Goal: Task Accomplishment & Management: Use online tool/utility

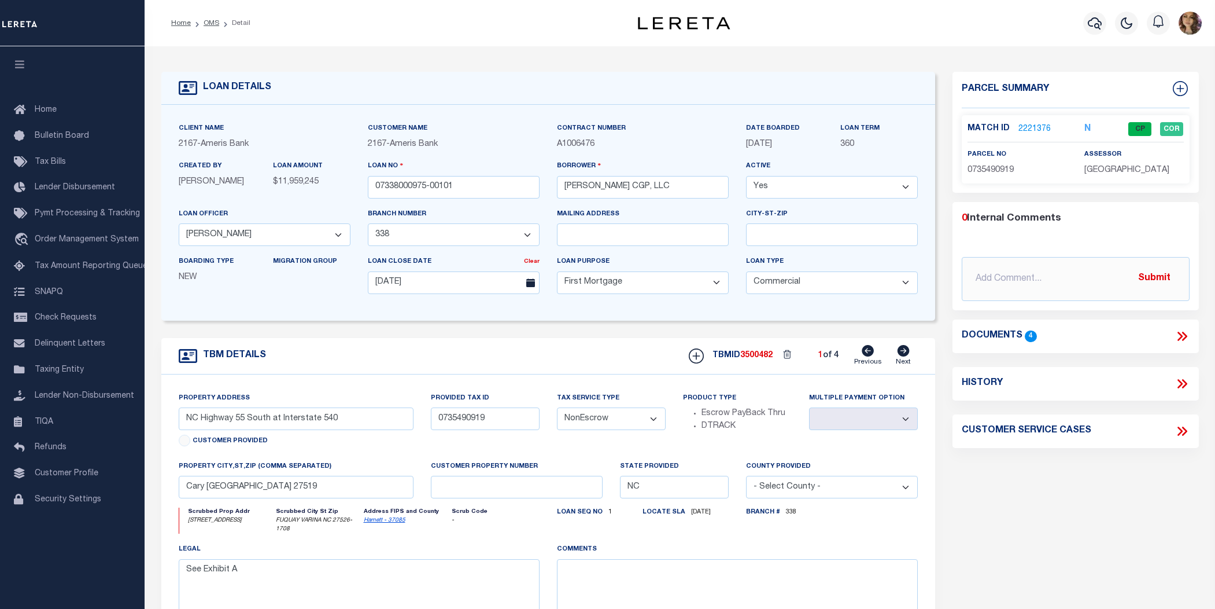
select select "11741"
select select "25678"
select select "10"
select select "20"
select select "NonEscrow"
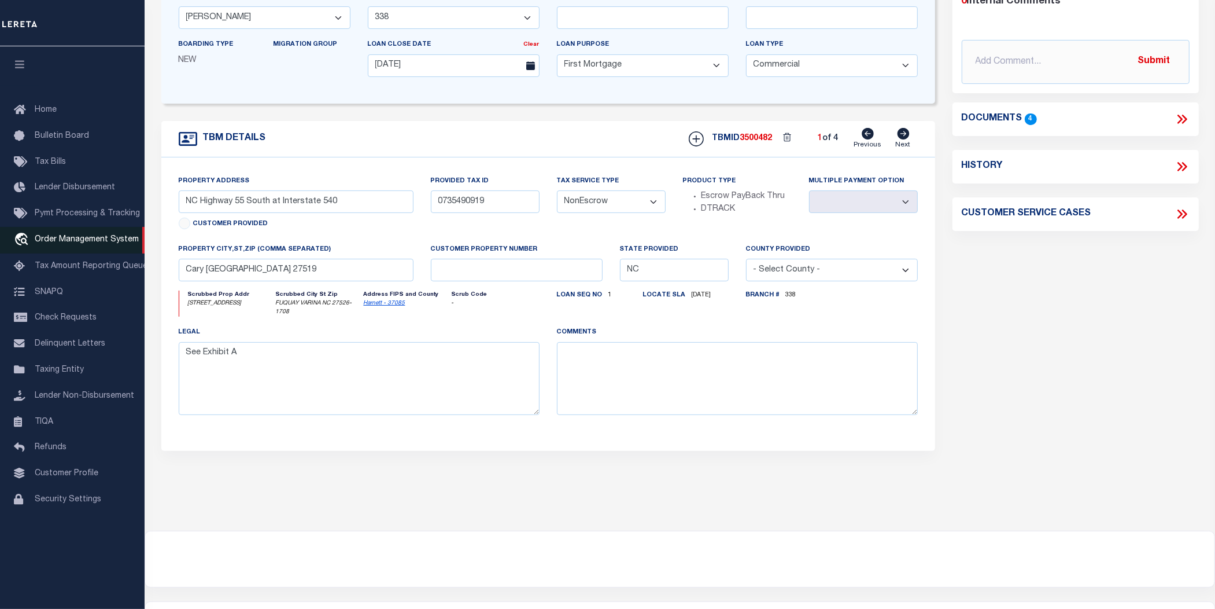
scroll to position [217, 0]
click at [105, 244] on span "Order Management System" at bounding box center [87, 239] width 104 height 8
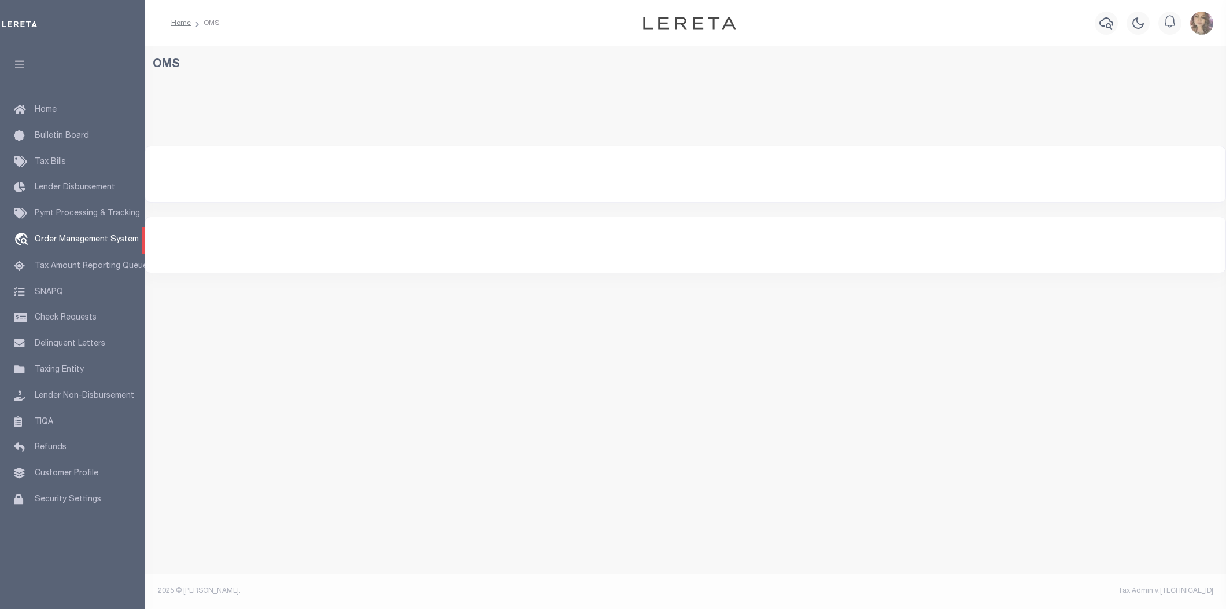
select select "200"
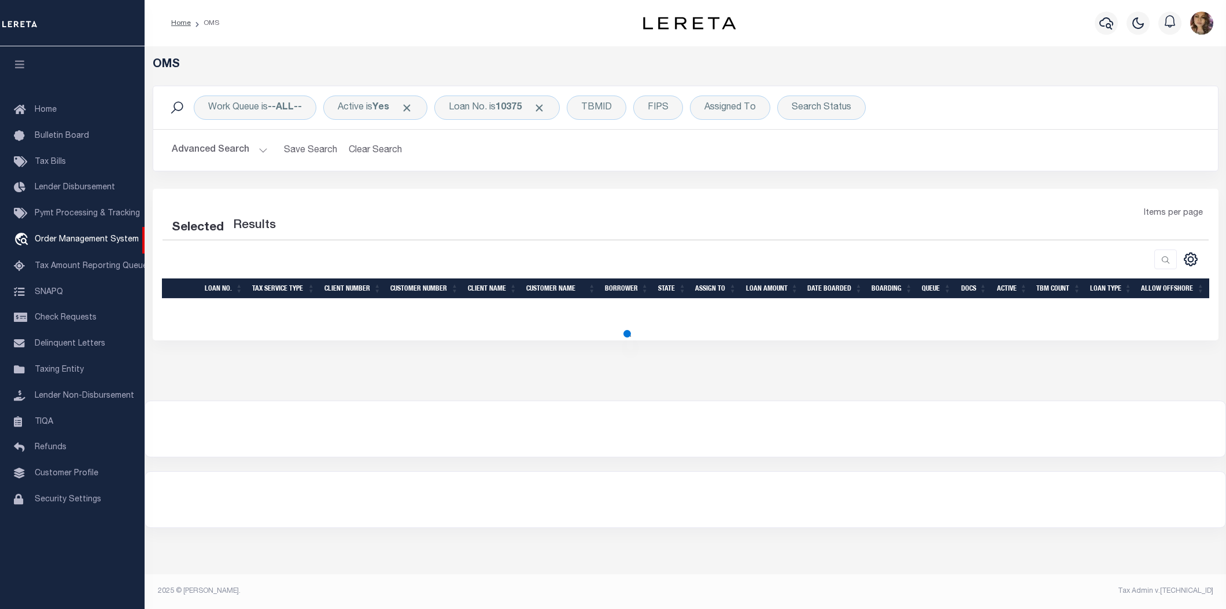
select select "200"
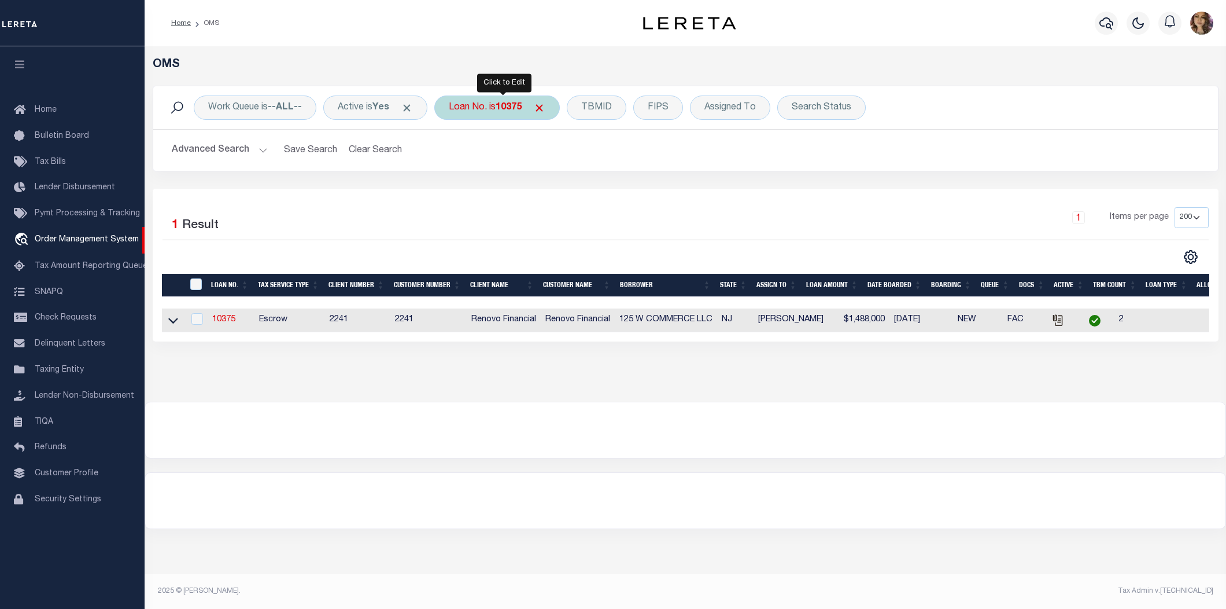
click at [502, 112] on div "Loan No. is 10375" at bounding box center [497, 107] width 126 height 24
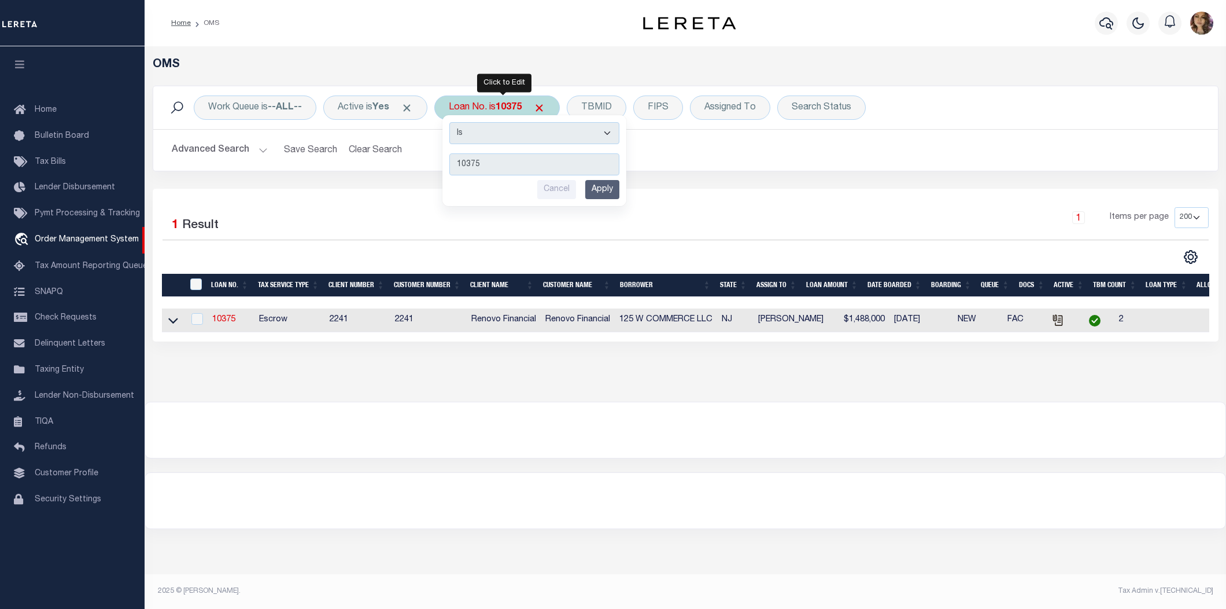
type input "-"
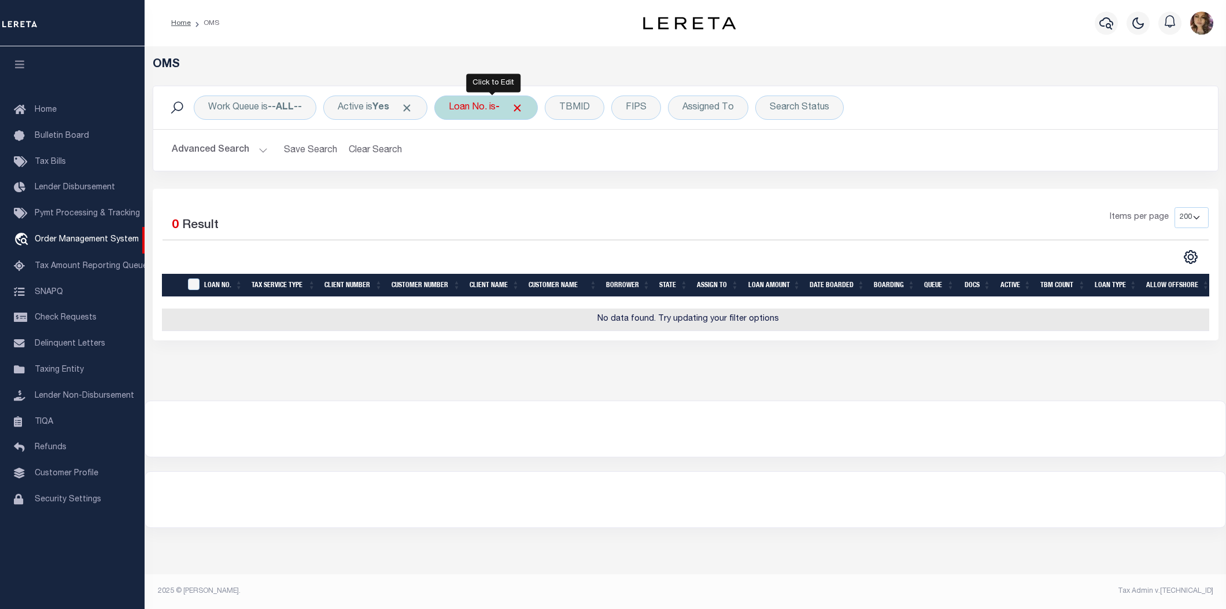
click at [483, 107] on div "Loan No. is -" at bounding box center [486, 107] width 104 height 24
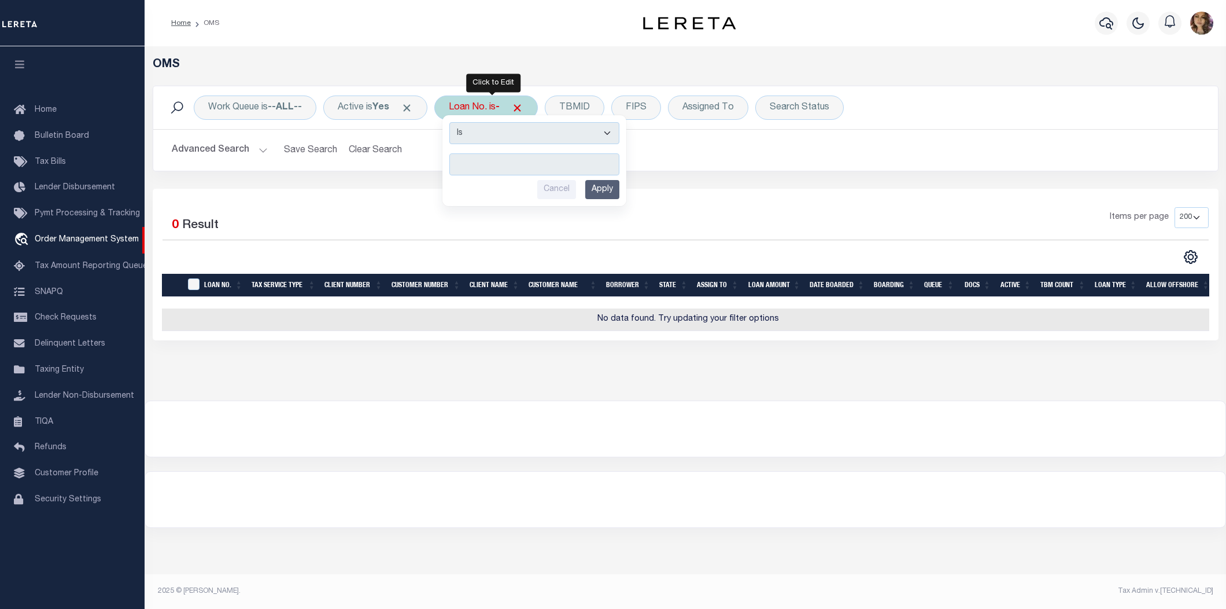
type input "07179019635-00001"
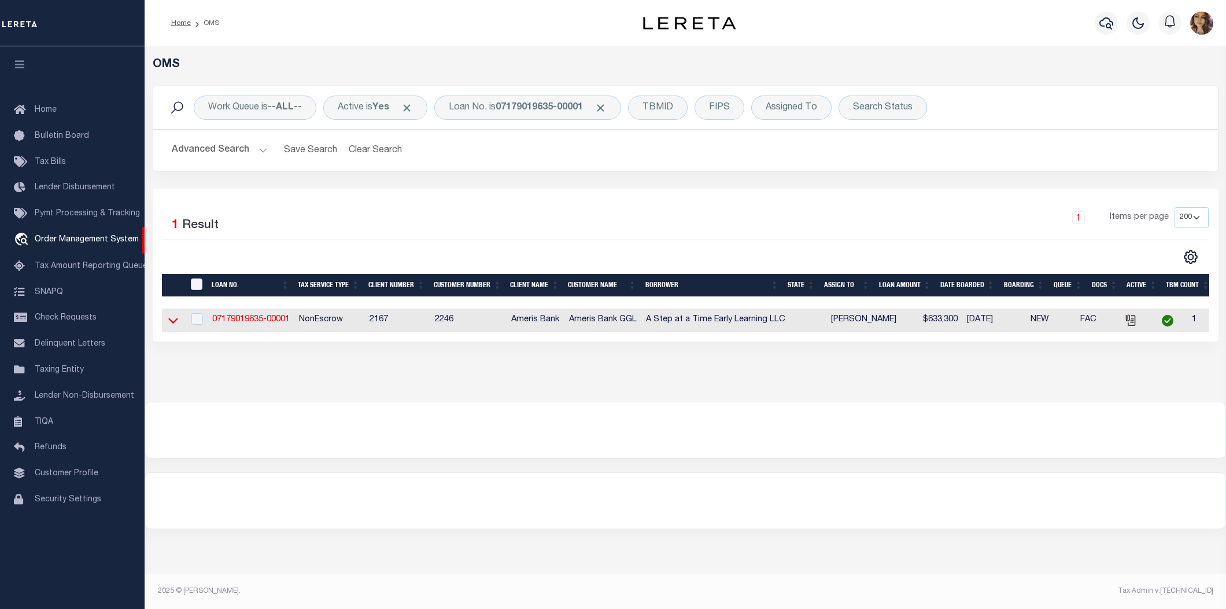
click at [174, 324] on icon at bounding box center [173, 321] width 10 height 6
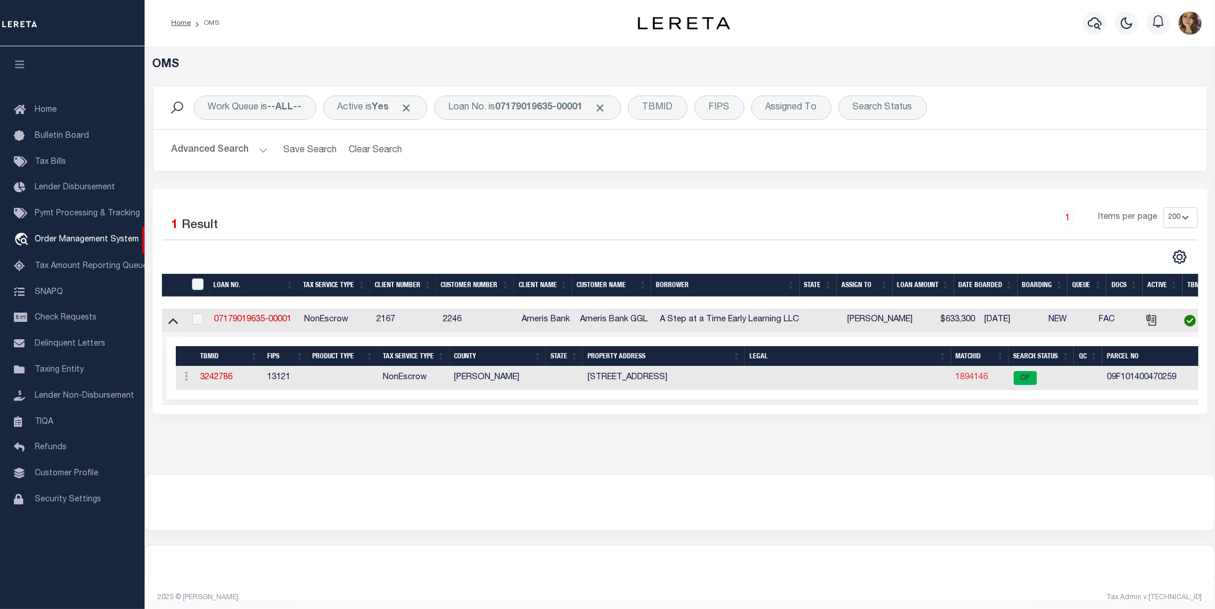
click at [977, 381] on link "1894146" at bounding box center [972, 377] width 32 height 8
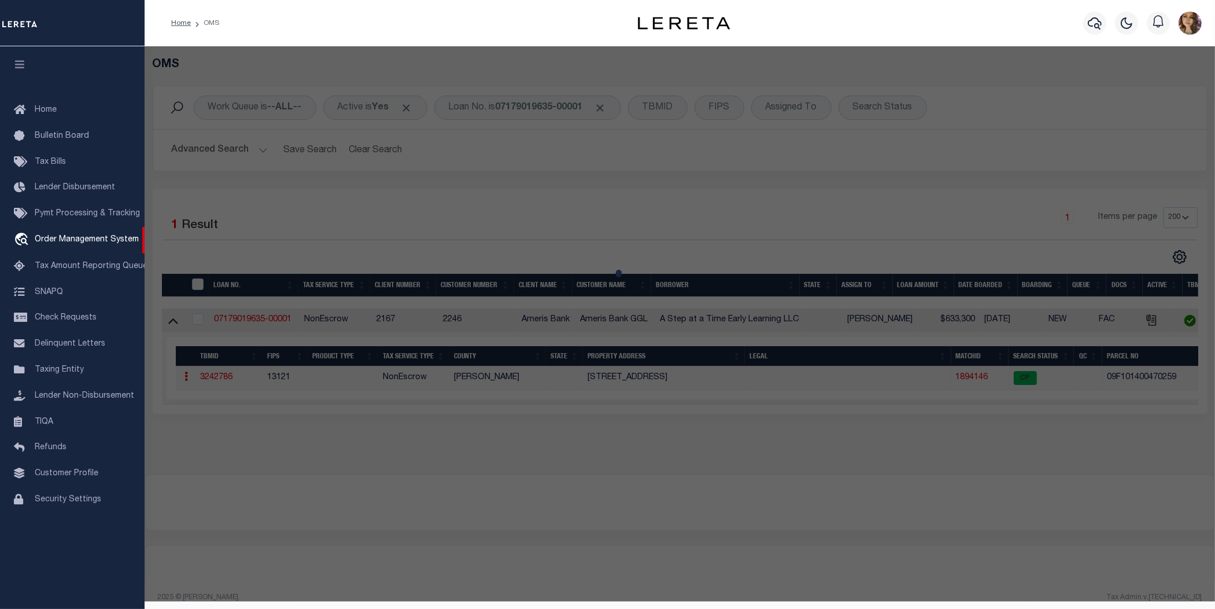
checkbox input "false"
select select "CP"
type input "A STEP AT A TIME EARLY LEARNING LLC"
type input "09F101400470259"
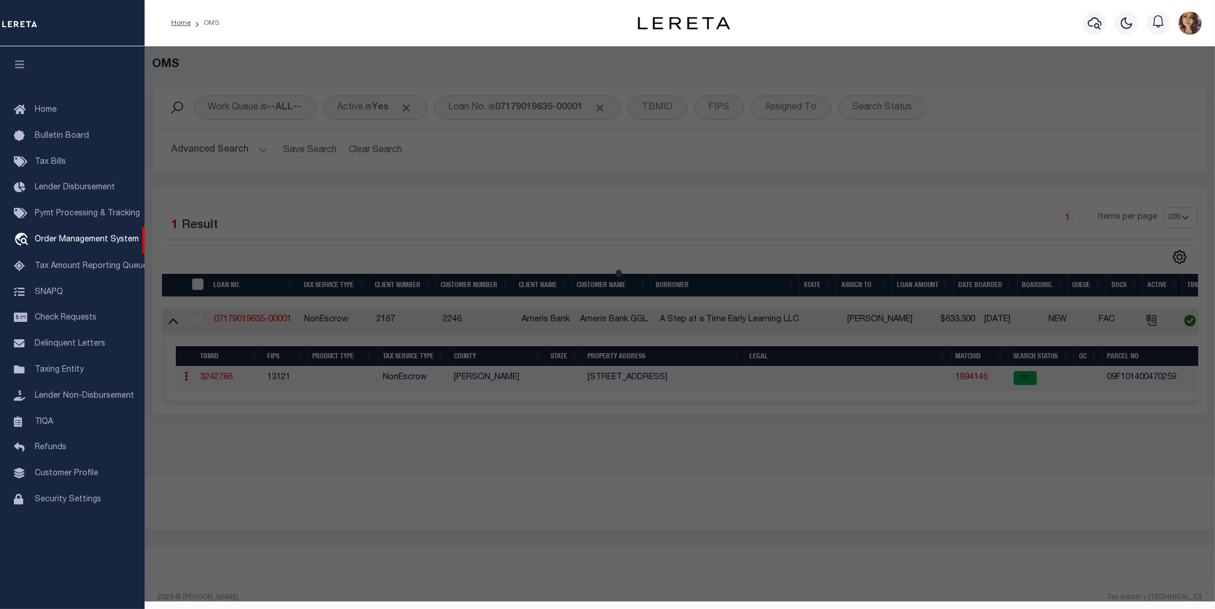
select select
type input "204 SENOIA RD"
checkbox input "false"
type input "FAIRBURN GA"
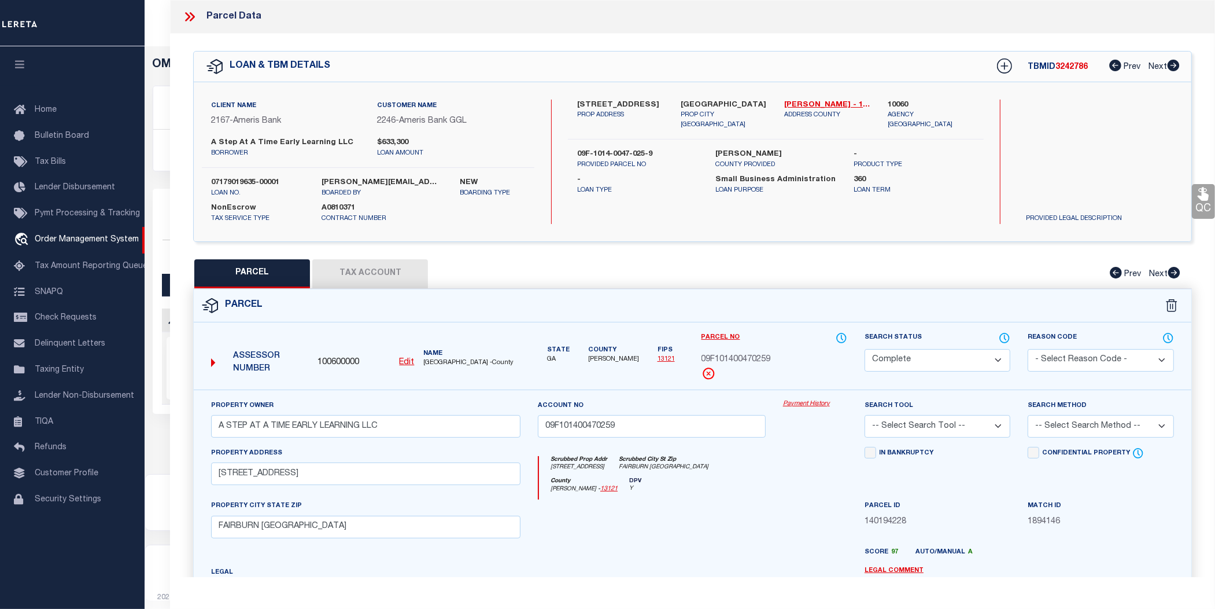
click at [812, 403] on link "Payment History" at bounding box center [815, 404] width 64 height 10
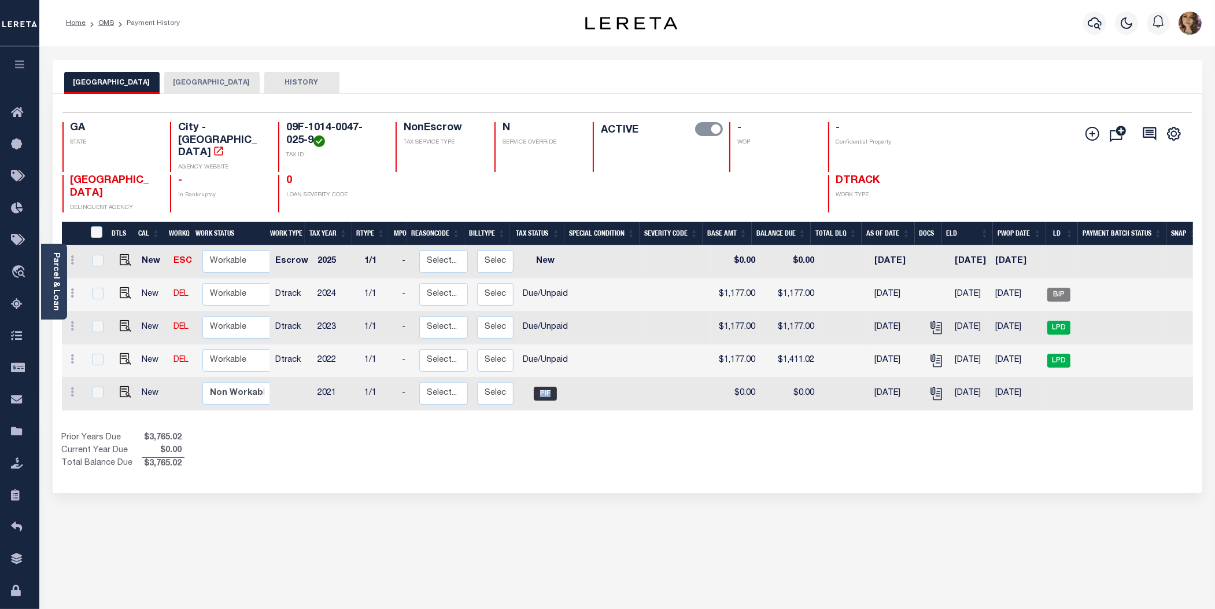
drag, startPoint x: 553, startPoint y: 369, endPoint x: 521, endPoint y: 369, distance: 32.4
click at [521, 377] on td "PIF" at bounding box center [545, 393] width 54 height 33
checkbox input "true"
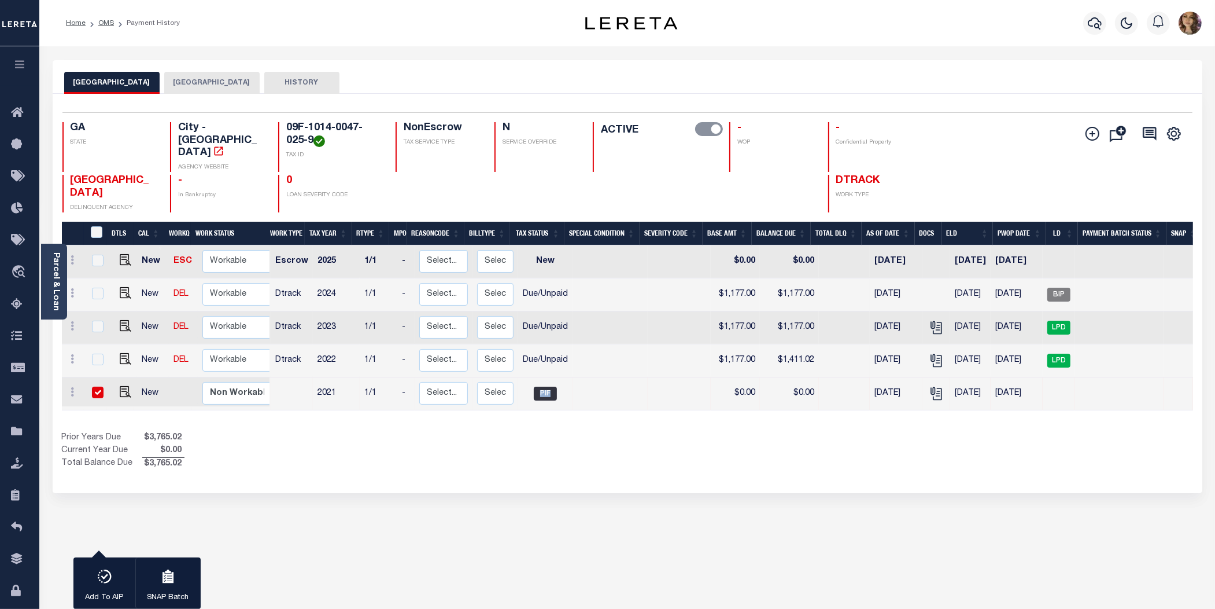
click at [172, 81] on button "FULTON COUNTY" at bounding box center [211, 83] width 95 height 22
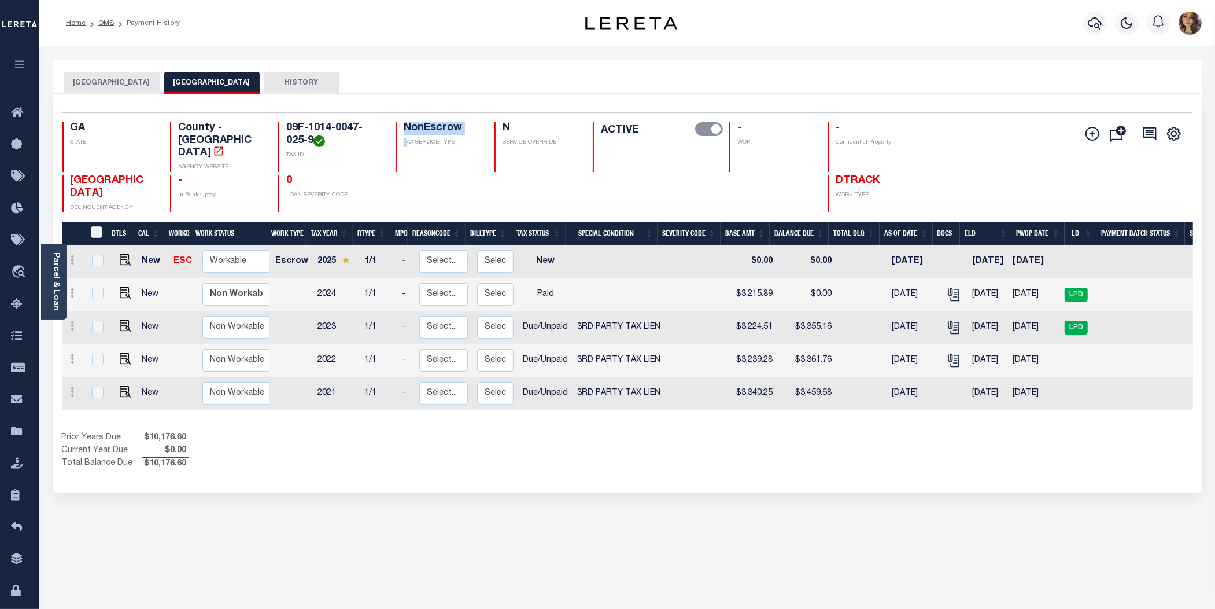
drag, startPoint x: 406, startPoint y: 137, endPoint x: 407, endPoint y: 121, distance: 15.1
click at [407, 121] on div "Selected 5 Results 1 Items per page 25 50 100 GA STATE County - GA AGENCY WEBSI…" at bounding box center [627, 162] width 1149 height 100
click at [91, 84] on button "FAIRBURN CITY" at bounding box center [111, 83] width 95 height 22
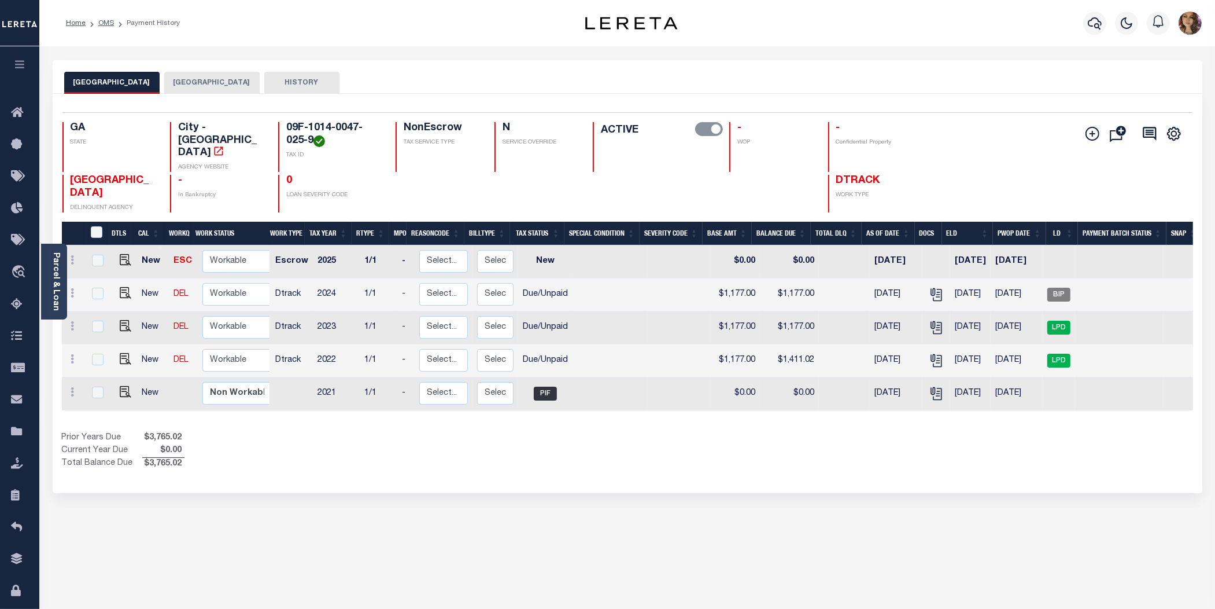
click at [189, 84] on button "FULTON COUNTY" at bounding box center [211, 83] width 95 height 22
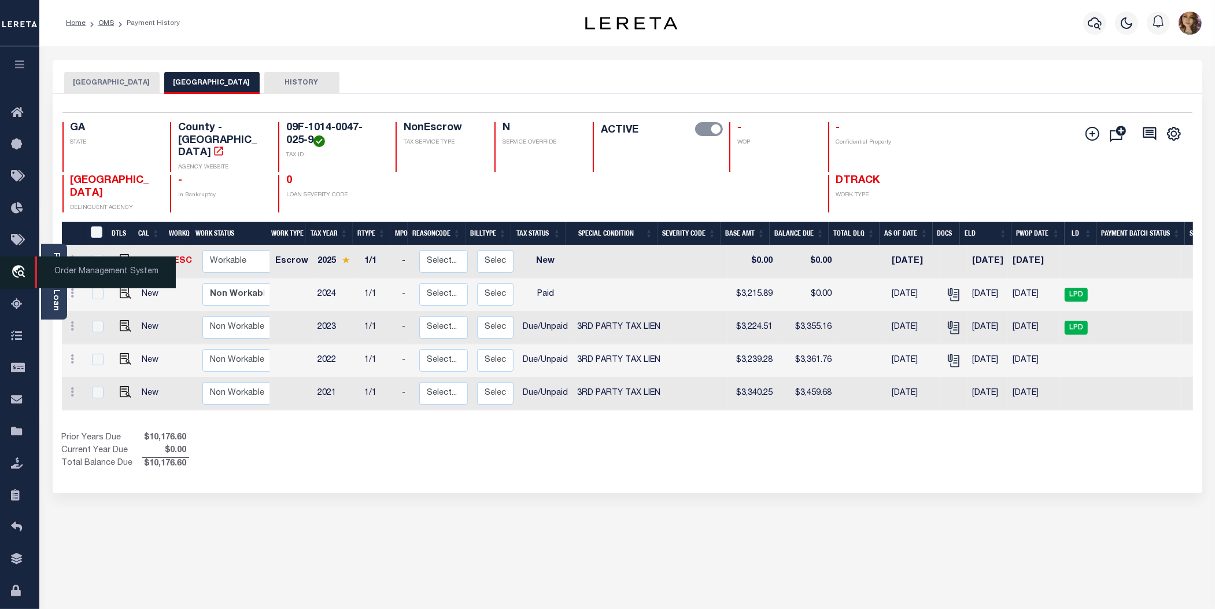
click at [93, 278] on span "Order Management System" at bounding box center [105, 272] width 141 height 32
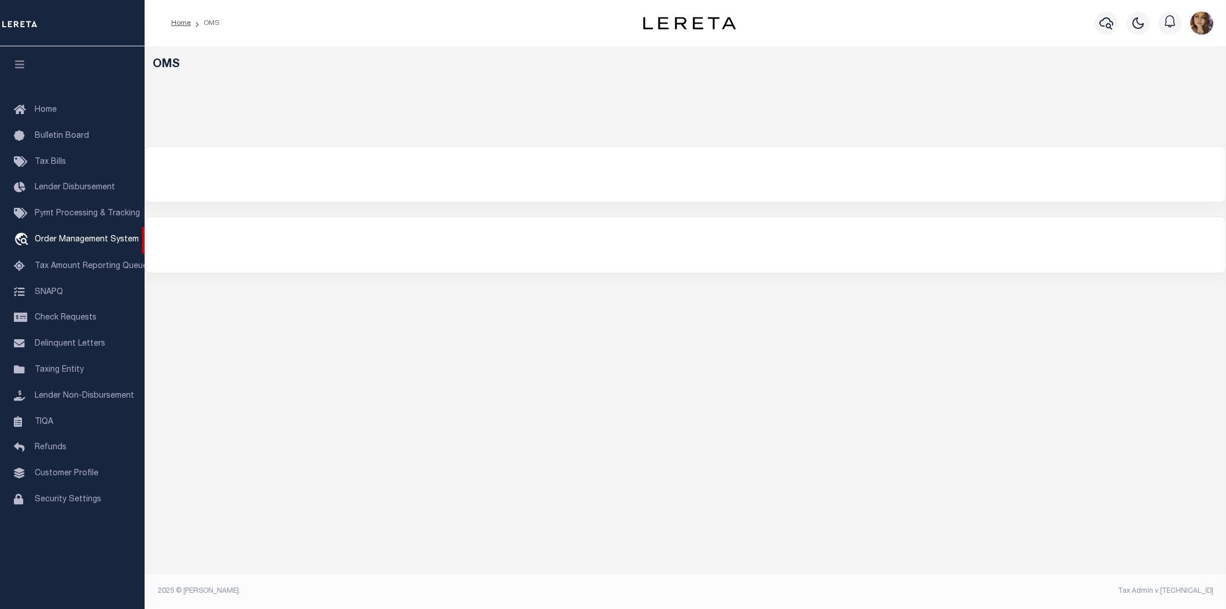
select select "200"
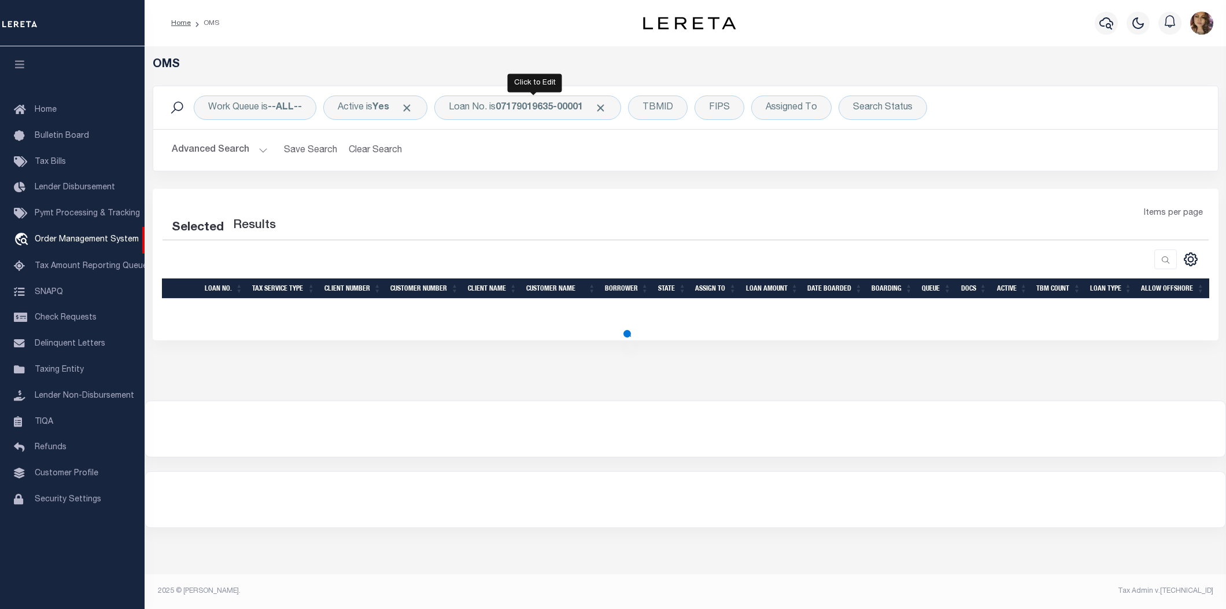
select select "200"
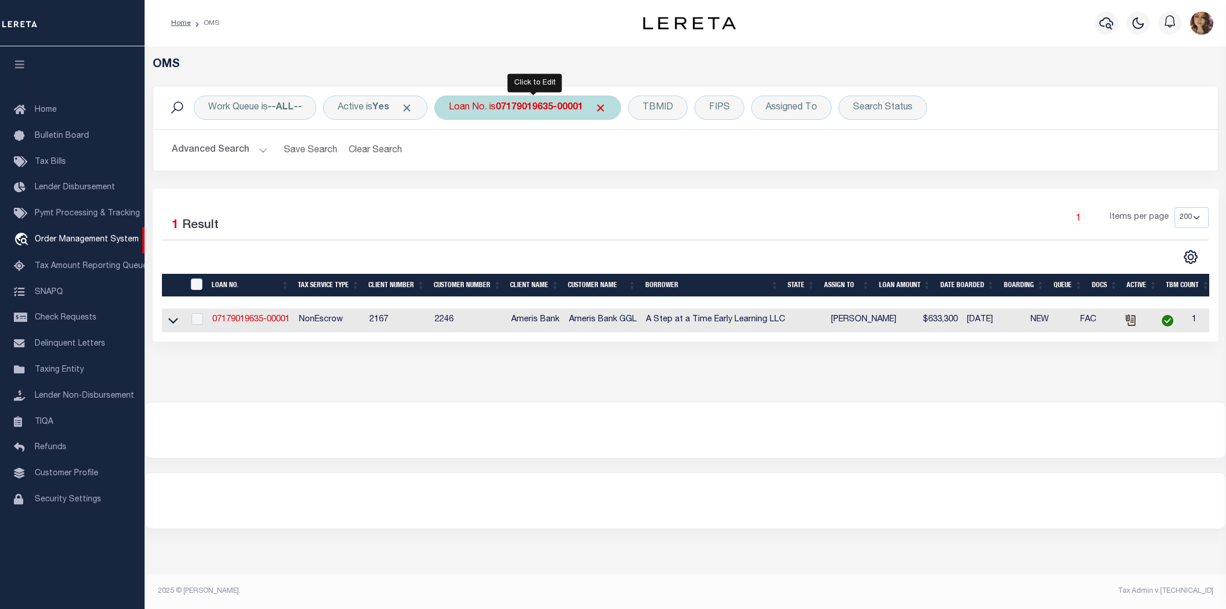
click at [511, 114] on div "Loan No. is 07179019635-00001" at bounding box center [527, 107] width 187 height 24
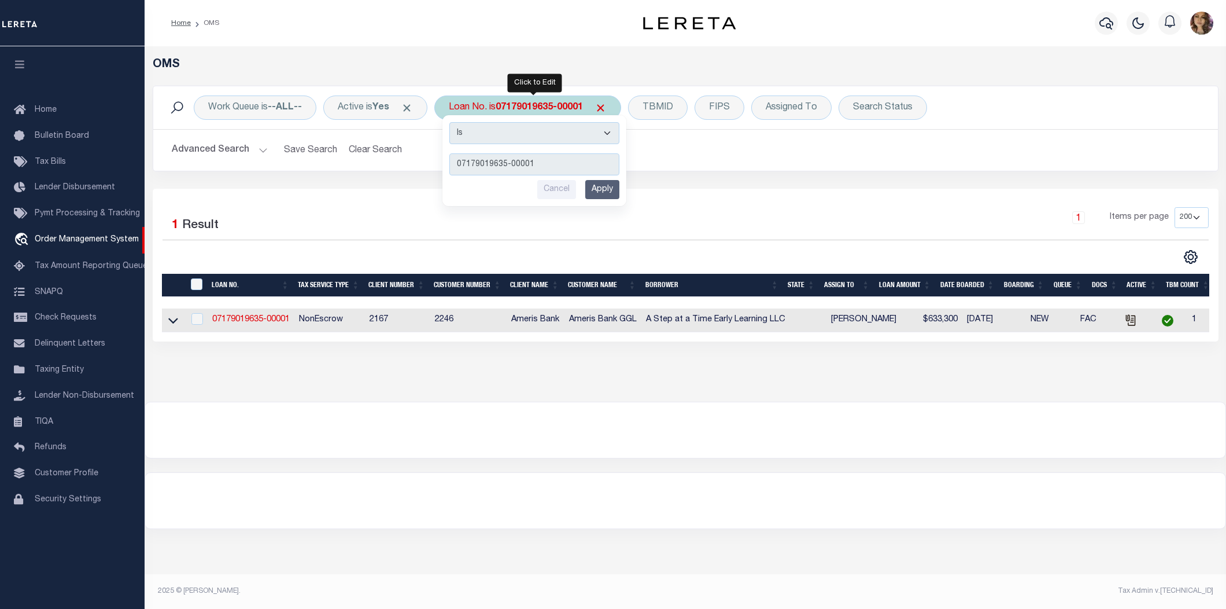
type input "10011391"
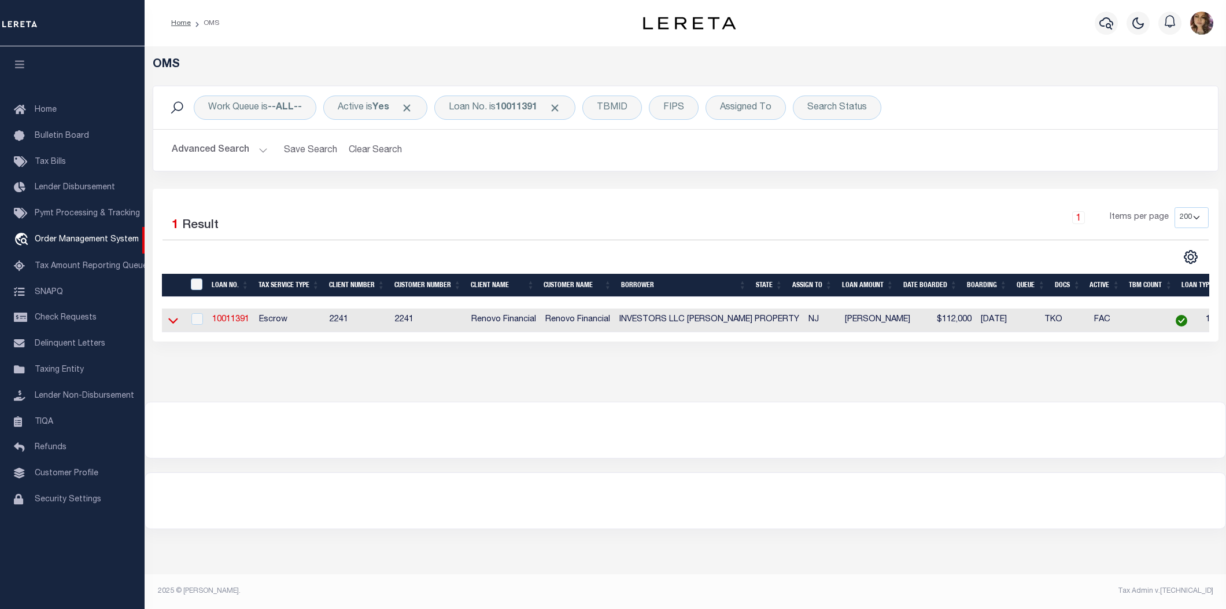
click at [172, 324] on icon at bounding box center [173, 320] width 10 height 12
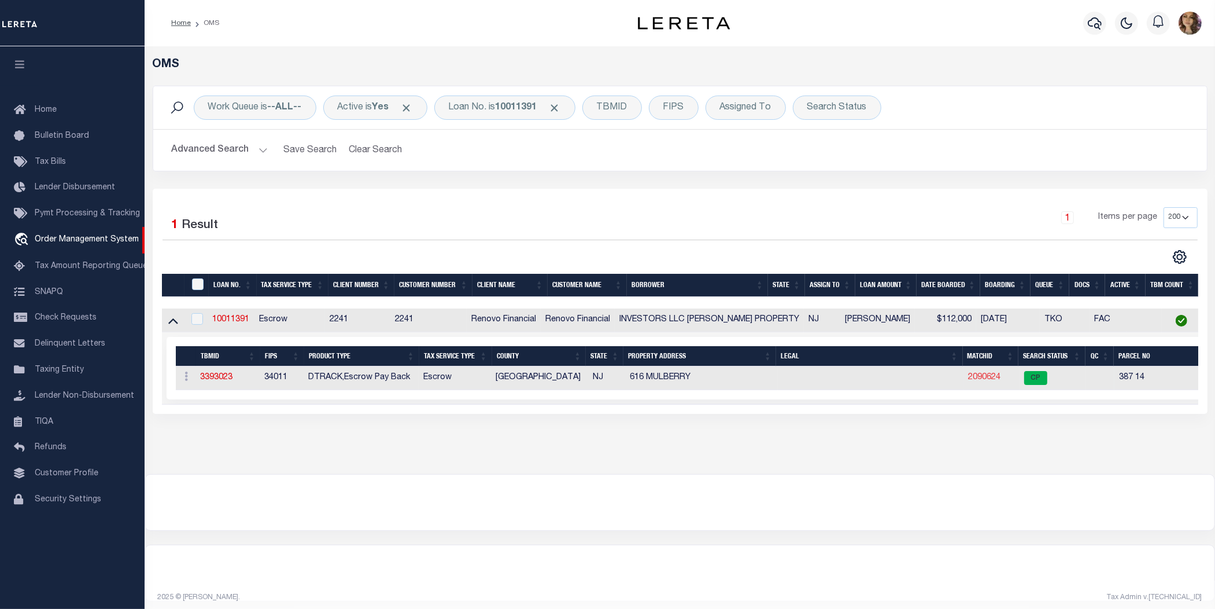
click at [972, 380] on link "2090624" at bounding box center [984, 377] width 32 height 8
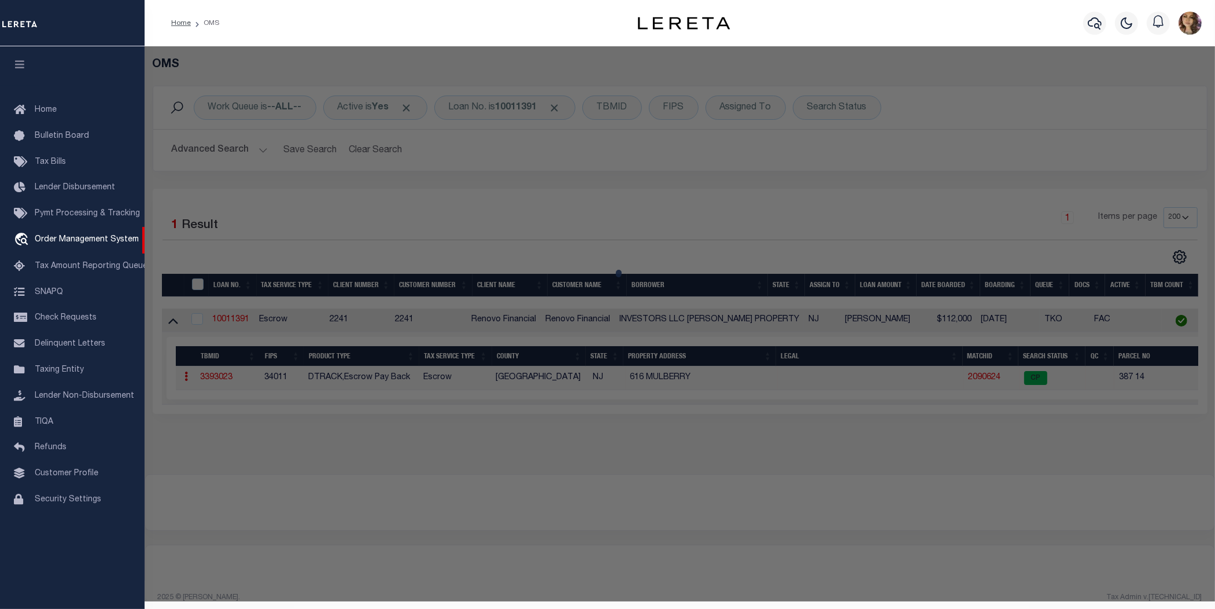
checkbox input "false"
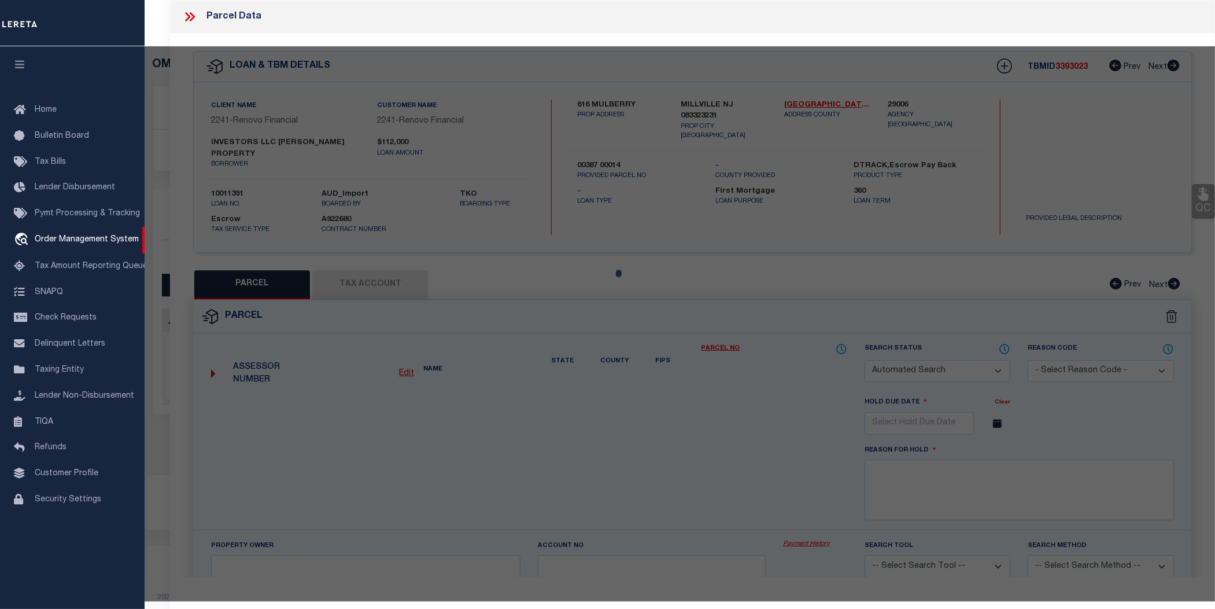
select select "CP"
type input "FAY PROPERTY INVESTORS LLC"
select select "AGW"
select select
type input "616 MULBERRY ST"
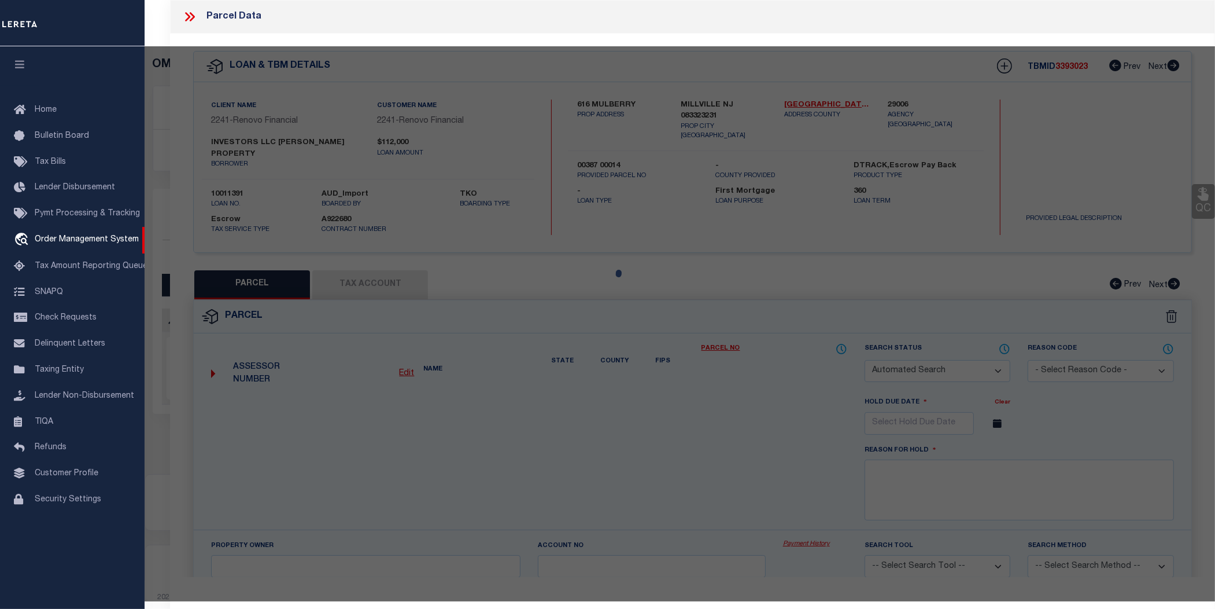
type input "MILLVILLE NJ 08332"
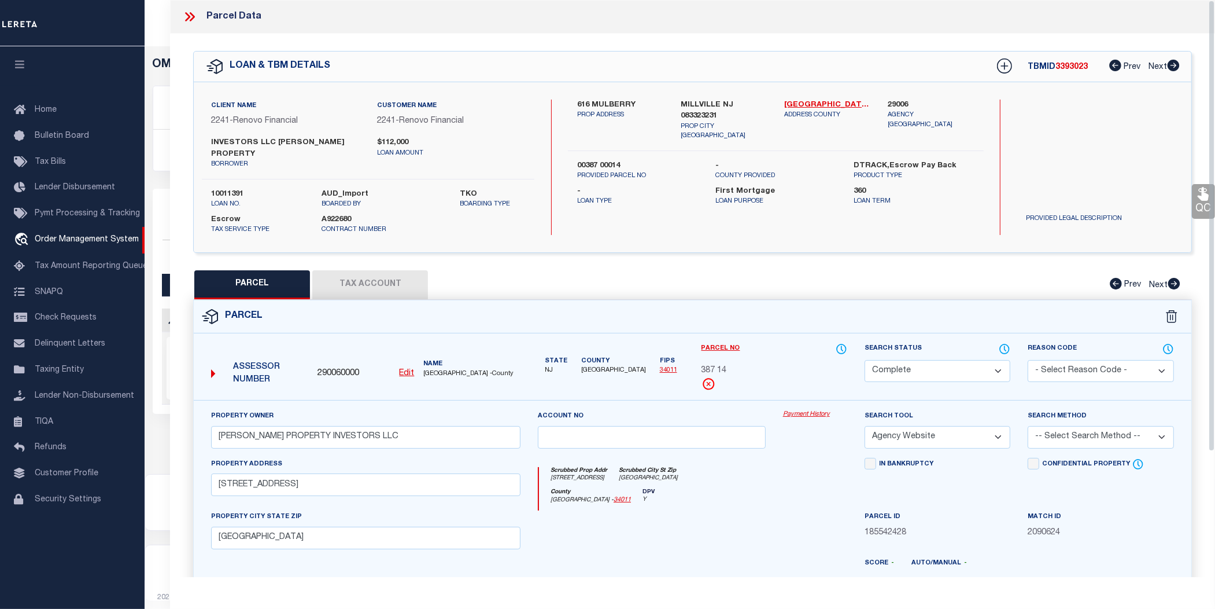
click at [801, 410] on link "Payment History" at bounding box center [815, 415] width 64 height 10
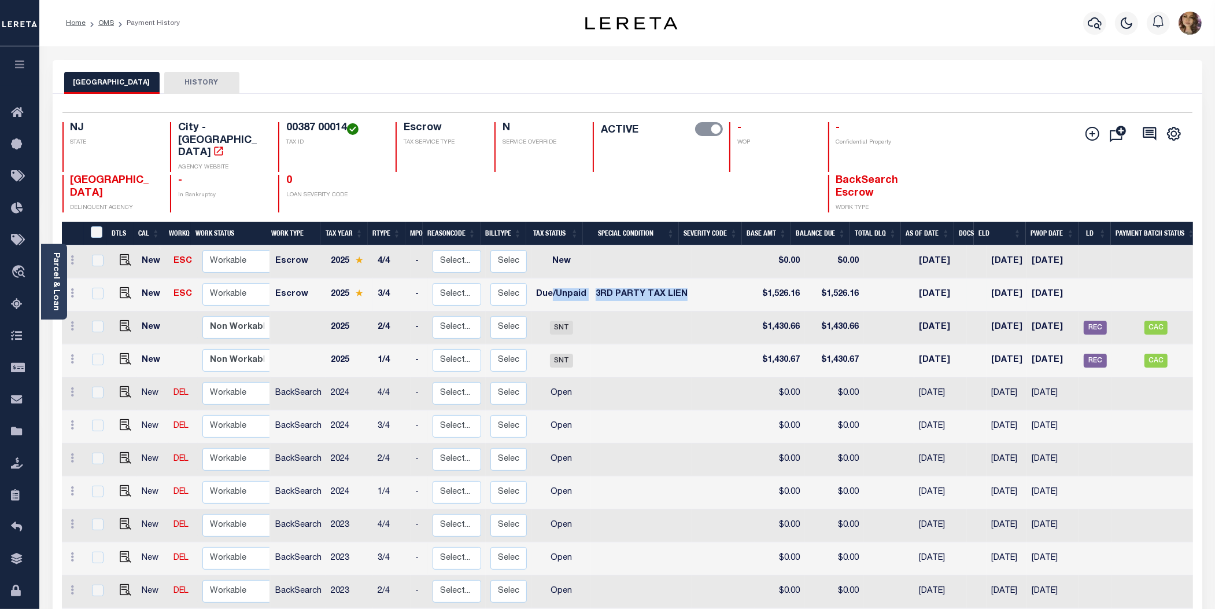
drag, startPoint x: 721, startPoint y: 270, endPoint x: 547, endPoint y: 270, distance: 174.7
click at [547, 278] on tr "New ESC Non Workable Workable Escrow 2025 3/4 - Select... Payment Reversal Taxa…" at bounding box center [649, 294] width 1174 height 33
click at [694, 278] on td at bounding box center [723, 294] width 63 height 33
checkbox input "true"
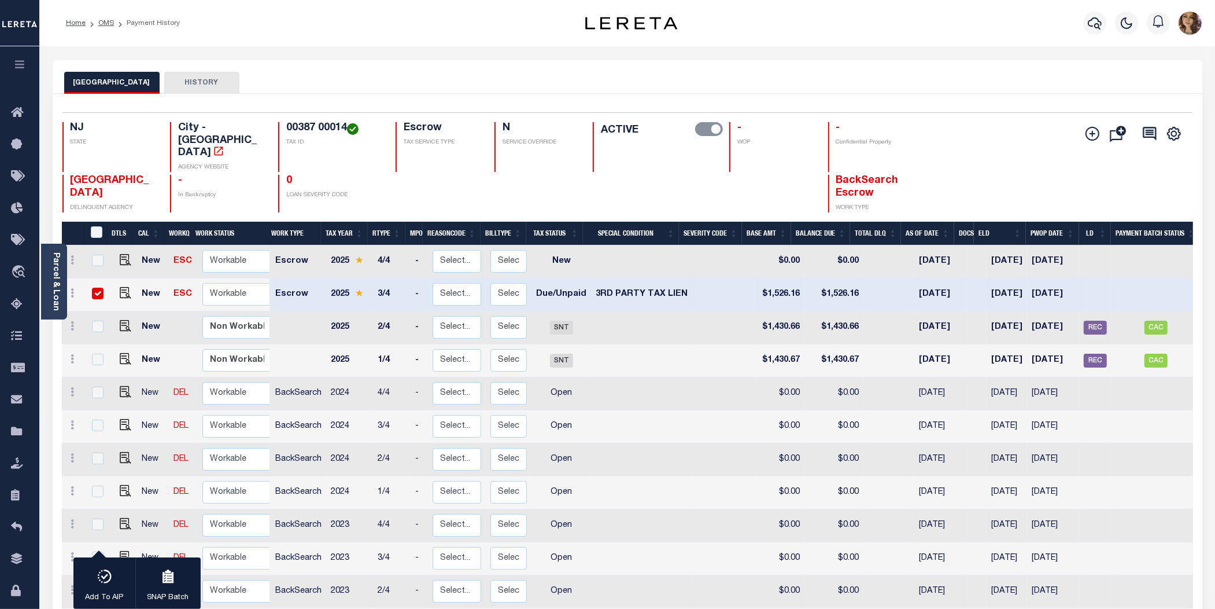
click at [710, 79] on div "MILLVILLE CITY HISTORY" at bounding box center [627, 82] width 1127 height 21
click at [742, 73] on div "MILLVILLE CITY HISTORY" at bounding box center [627, 82] width 1127 height 21
click at [87, 270] on span "Order Management System" at bounding box center [105, 272] width 141 height 32
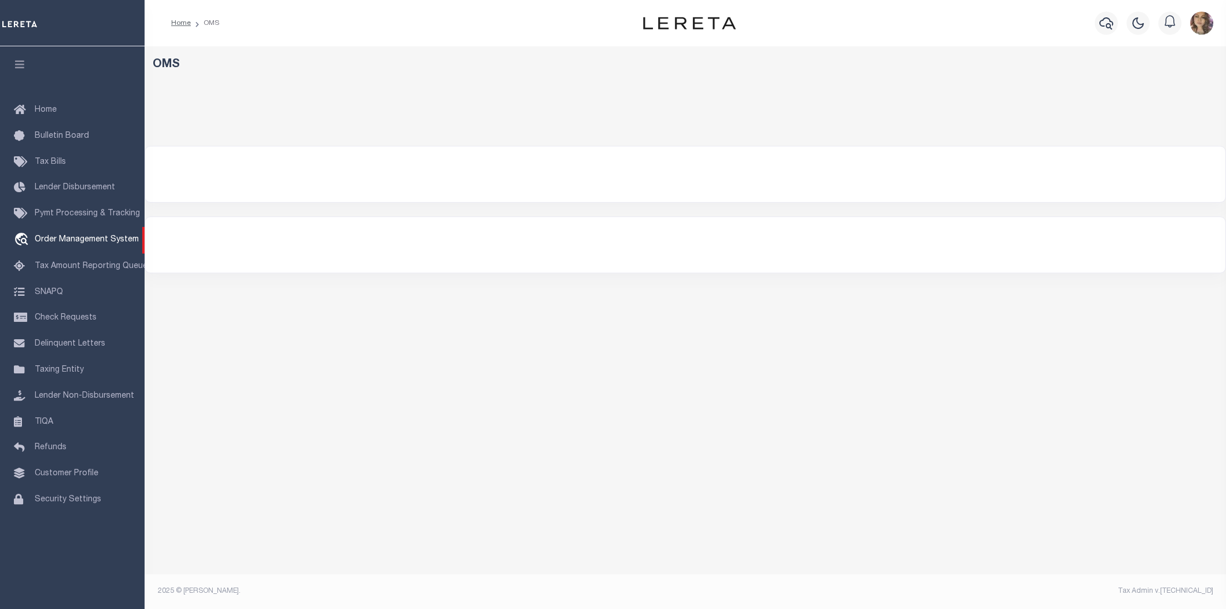
select select "200"
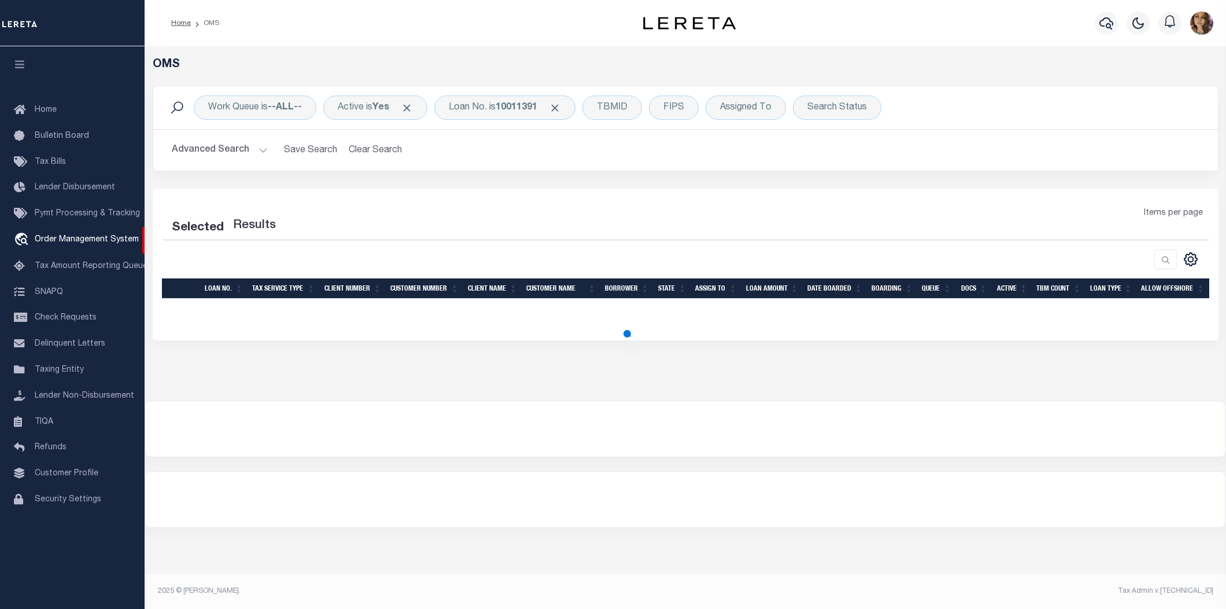
select select "200"
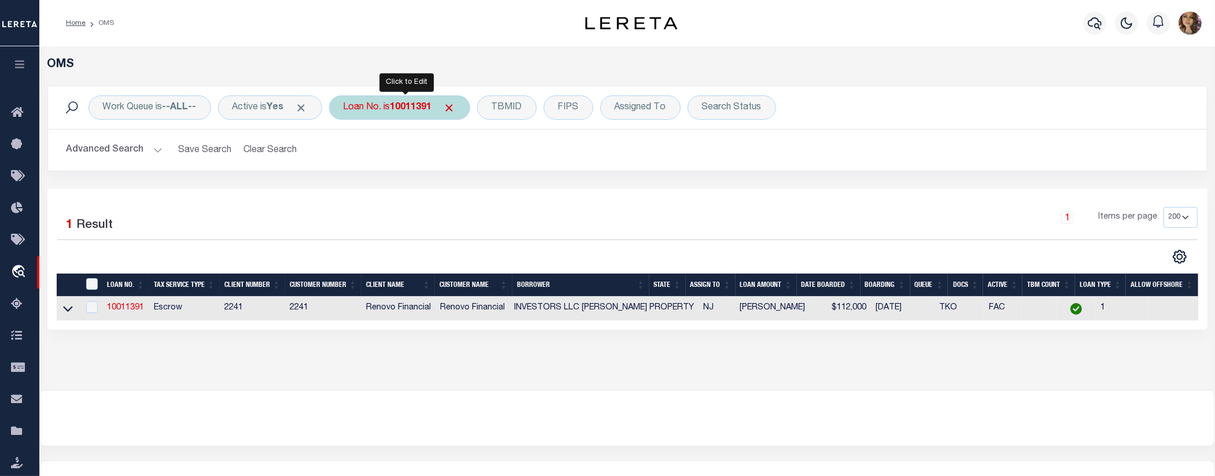
click at [399, 104] on b "10011391" at bounding box center [411, 107] width 42 height 9
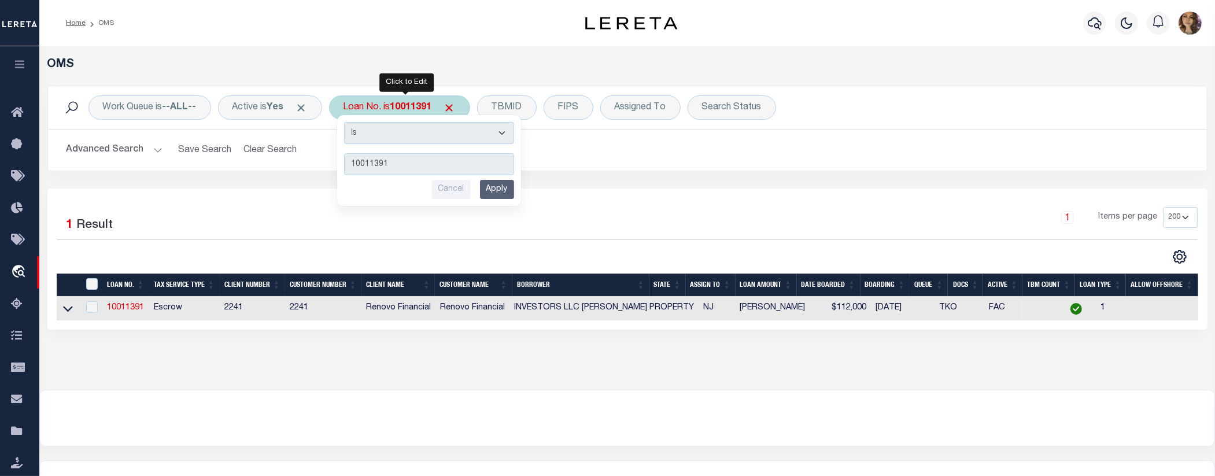
type input "202256371"
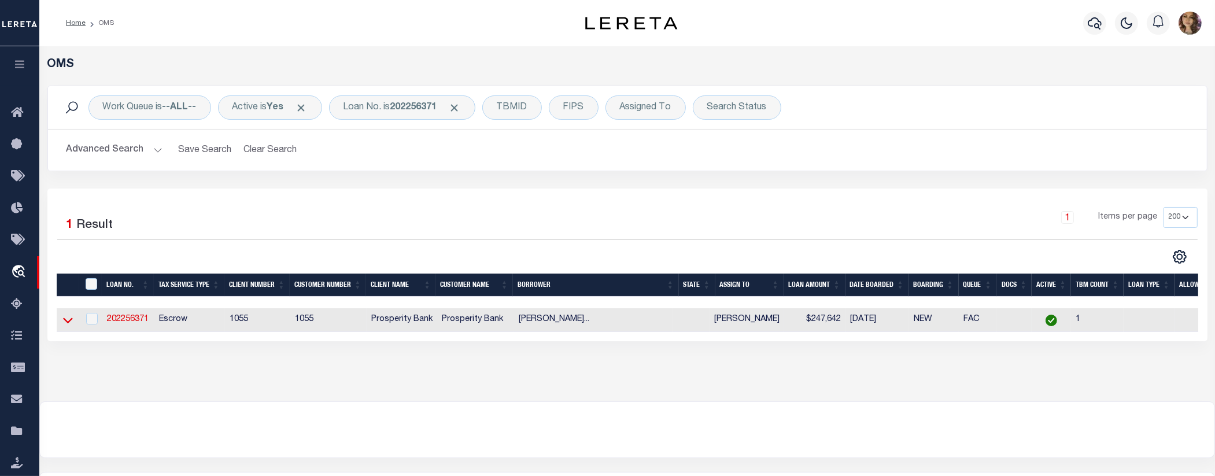
click at [68, 319] on icon at bounding box center [68, 320] width 10 height 12
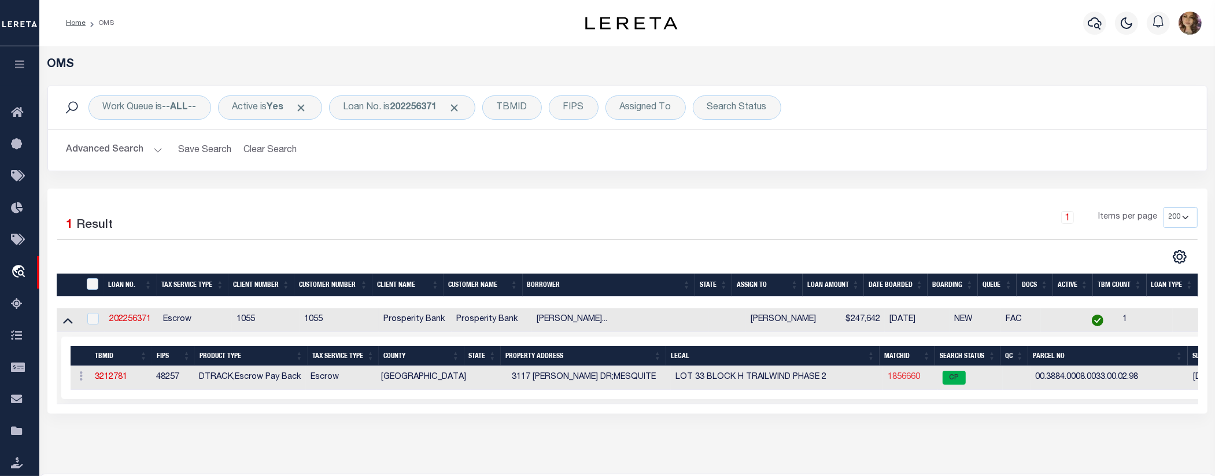
click at [898, 381] on link "1856660" at bounding box center [904, 377] width 32 height 8
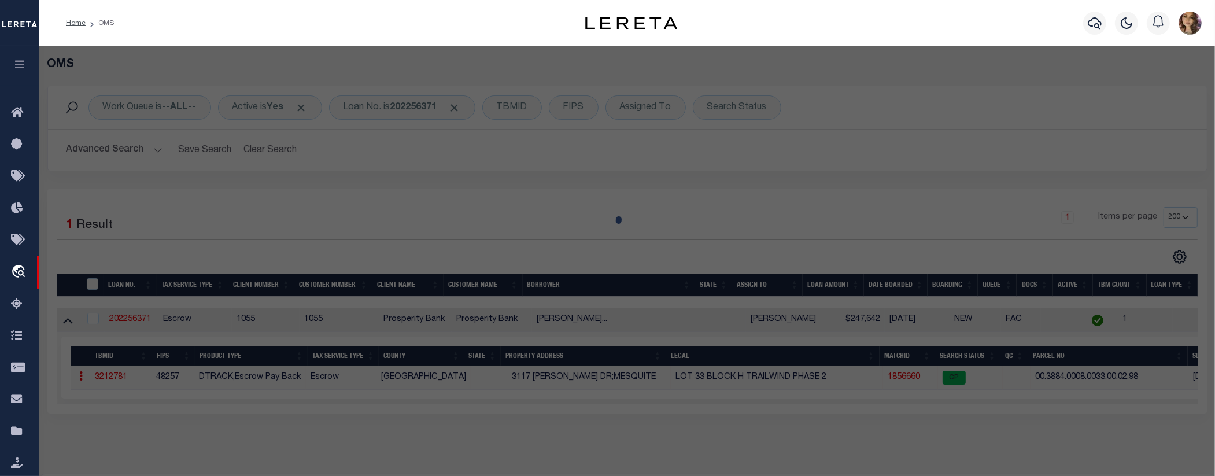
checkbox input "false"
select select "CP"
type input "[PERSON_NAME] [PERSON_NAME] & [PERSON_NAME] A D [PERSON_NAME]"
select select
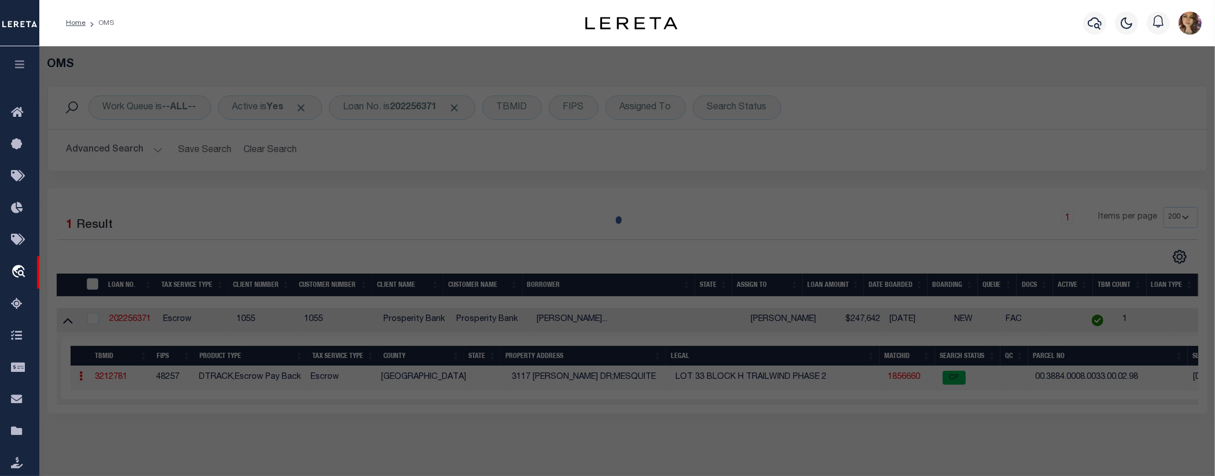
type input "[STREET_ADDRESS][PERSON_NAME]"
checkbox input "false"
type input "[GEOGRAPHIC_DATA]"
type textarea "TRAILWIND PH 2, BLOCK H, LOT 33"
type textarea "ES reviewed on 3-20-23 Removed New Property. MC Reviewed on 2-16-23 and still N…"
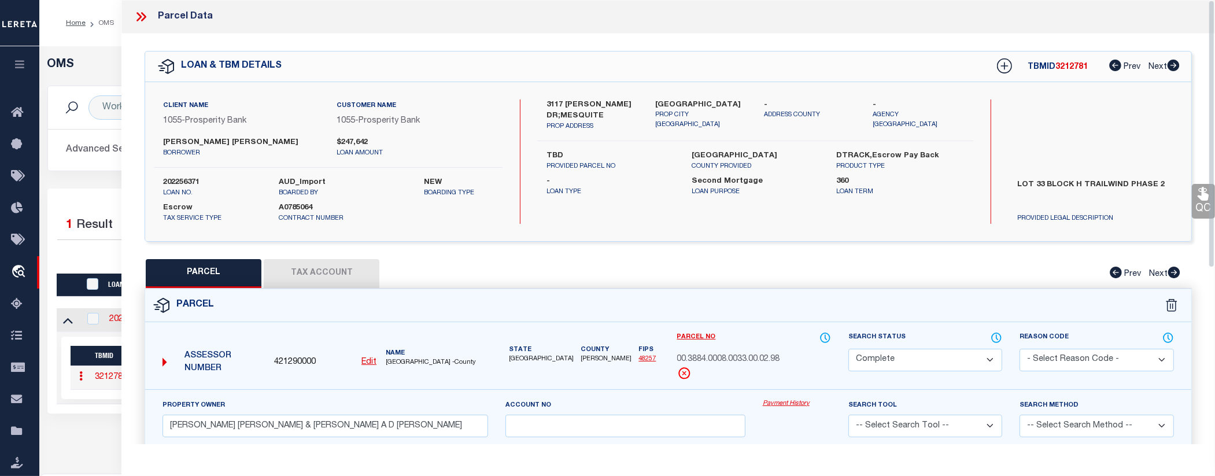
click at [794, 403] on link "Payment History" at bounding box center [797, 404] width 68 height 10
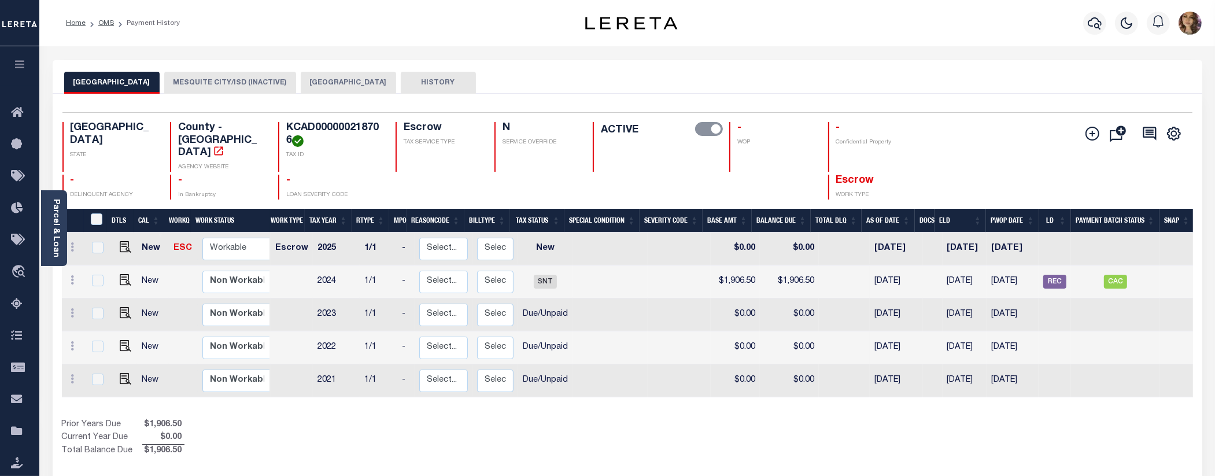
click at [324, 82] on button "[GEOGRAPHIC_DATA]" at bounding box center [348, 83] width 95 height 22
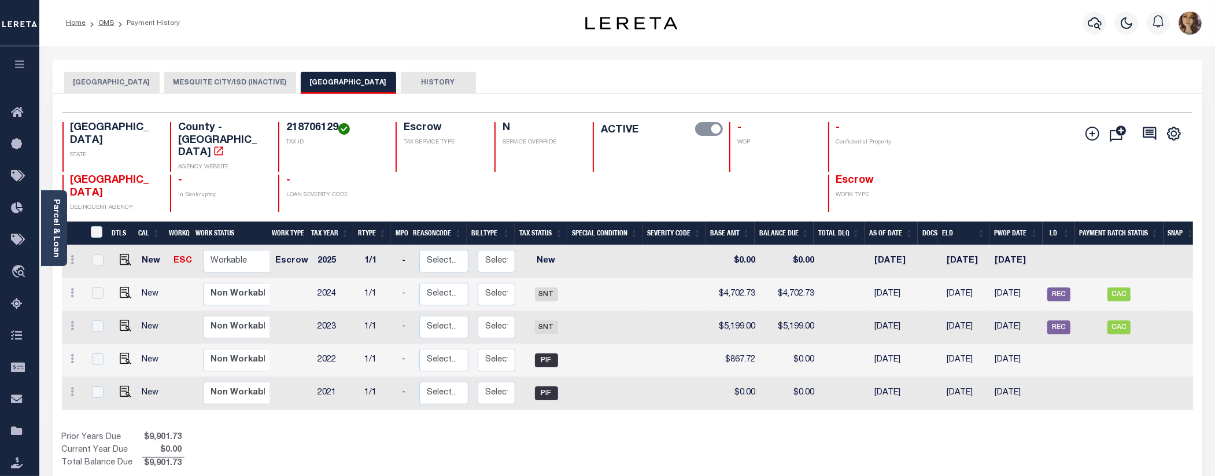
click at [200, 84] on button "MESQUITE CITY/ISD (INACTIVE)" at bounding box center [230, 83] width 132 height 22
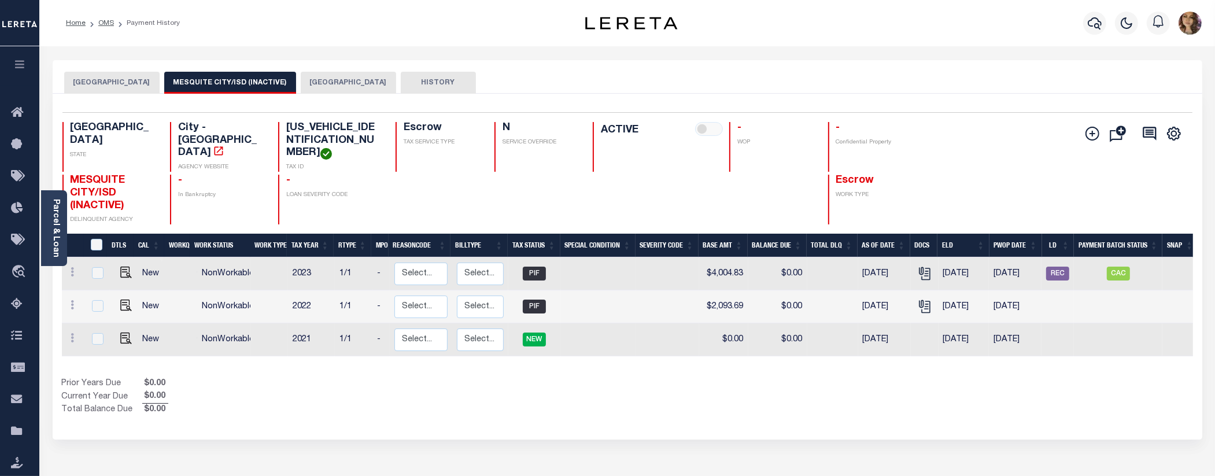
click at [320, 84] on button "[GEOGRAPHIC_DATA]" at bounding box center [348, 83] width 95 height 22
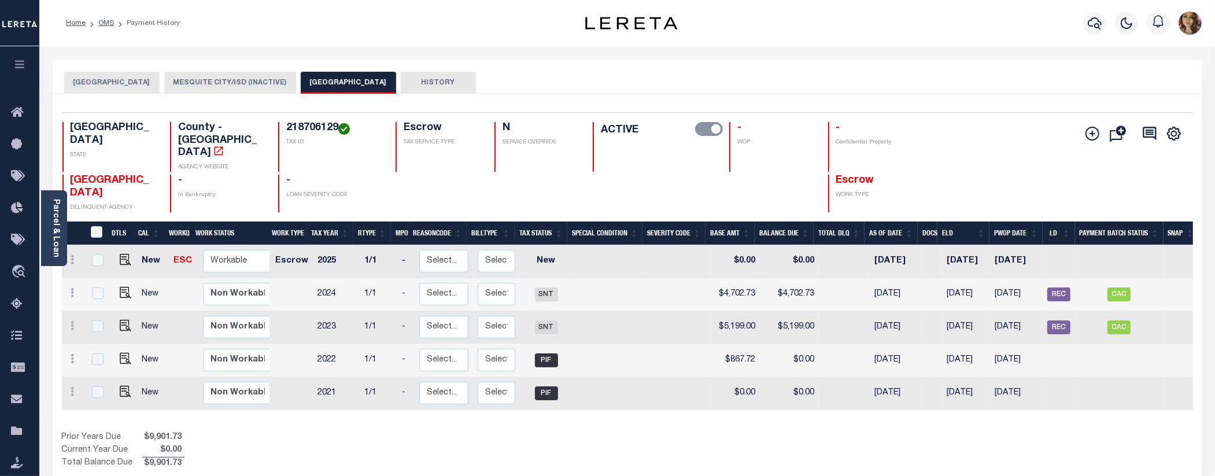
click at [119, 82] on button "[GEOGRAPHIC_DATA]" at bounding box center [111, 83] width 95 height 22
